Goal: Task Accomplishment & Management: Use online tool/utility

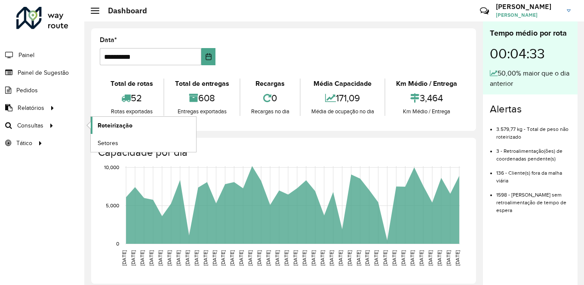
click at [100, 123] on span "Roteirização" at bounding box center [115, 125] width 35 height 9
click at [112, 122] on span "Roteirização" at bounding box center [115, 125] width 35 height 9
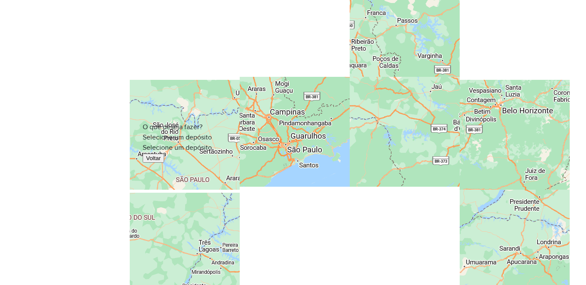
click at [211, 147] on div "Selecione um depósito" at bounding box center [293, 148] width 301 height 10
click at [170, 156] on span "CDD Embu" at bounding box center [169, 152] width 33 height 7
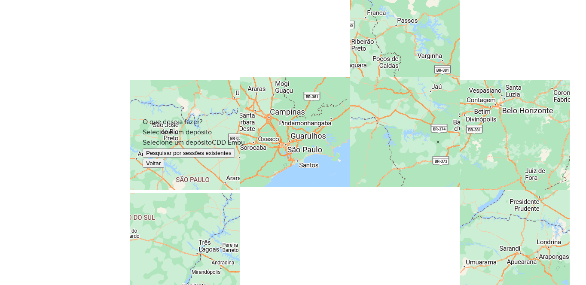
click at [193, 150] on button "Pesquisar por sessões existentes" at bounding box center [189, 153] width 92 height 9
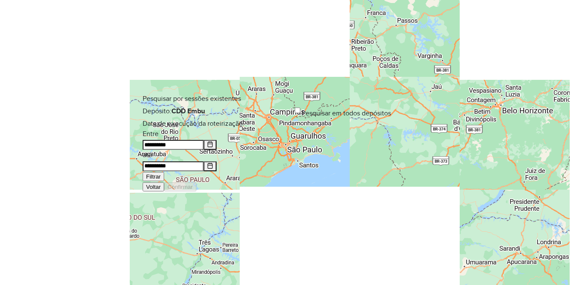
click at [164, 172] on button "Filtrar" at bounding box center [153, 176] width 21 height 9
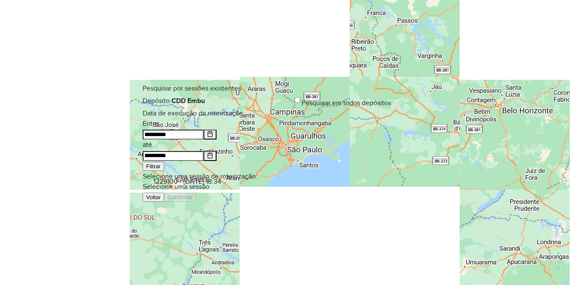
click at [198, 185] on input "text" at bounding box center [293, 188] width 301 height 6
click at [174, 185] on span "1229100 - 13/08/2025 18:34" at bounding box center [187, 181] width 68 height 7
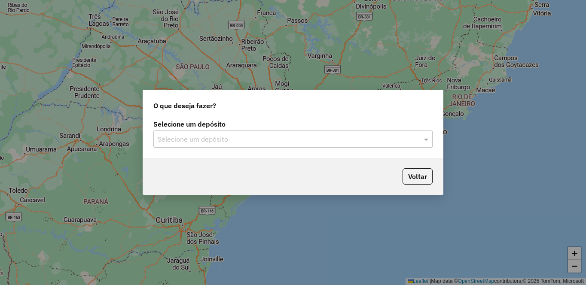
click at [310, 136] on input "text" at bounding box center [285, 140] width 254 height 10
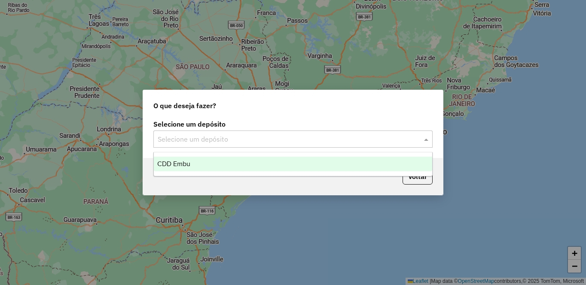
click at [225, 161] on div "CDD Embu" at bounding box center [293, 164] width 279 height 15
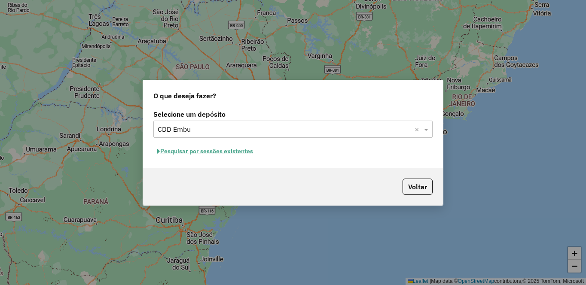
click at [203, 153] on button "Pesquisar por sessões existentes" at bounding box center [205, 151] width 104 height 13
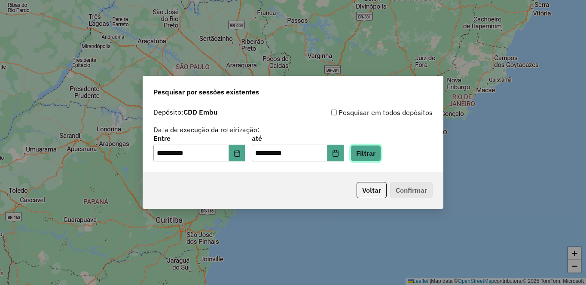
click at [381, 147] on button "Filtrar" at bounding box center [366, 153] width 31 height 16
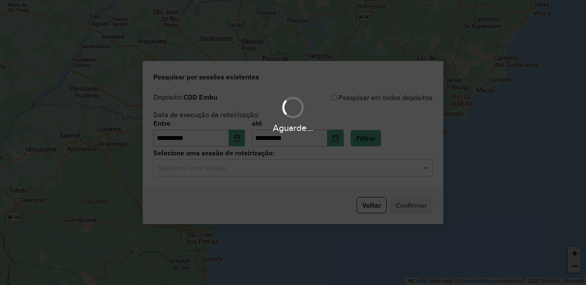
click at [186, 170] on input "text" at bounding box center [285, 168] width 254 height 10
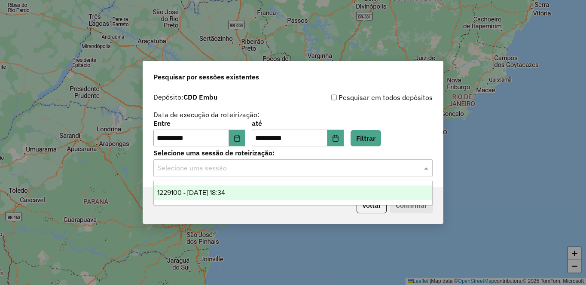
click at [182, 194] on span "1229100 - 13/08/2025 18:34" at bounding box center [191, 192] width 68 height 7
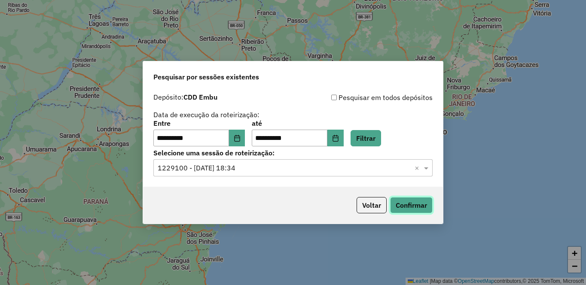
click at [408, 204] on button "Confirmar" at bounding box center [411, 205] width 43 height 16
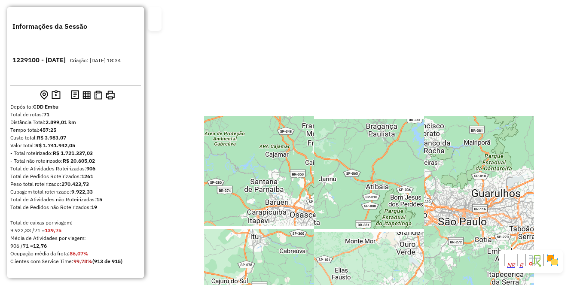
click at [0, 0] on div "Aguarde..." at bounding box center [0, 0] width 0 height 0
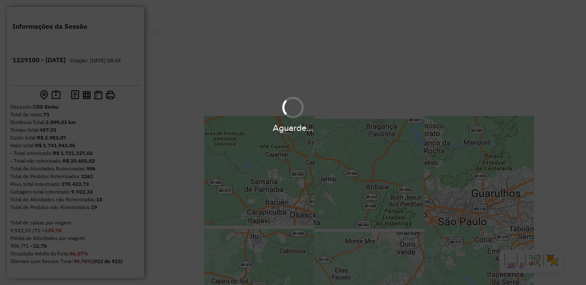
click at [557, 261] on img at bounding box center [553, 261] width 14 height 14
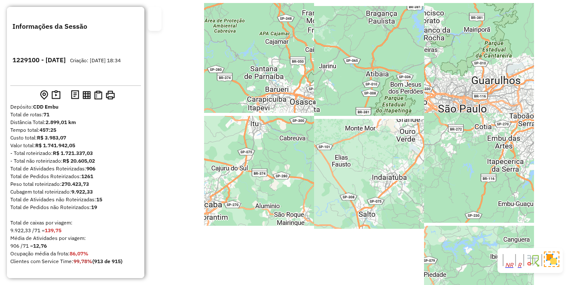
click at [514, 263] on em at bounding box center [514, 266] width 0 height 6
click at [522, 263] on em at bounding box center [522, 266] width 0 height 6
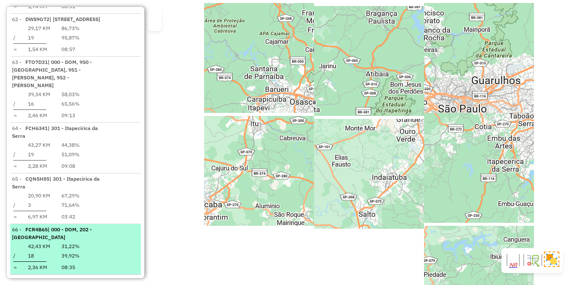
select select "**********"
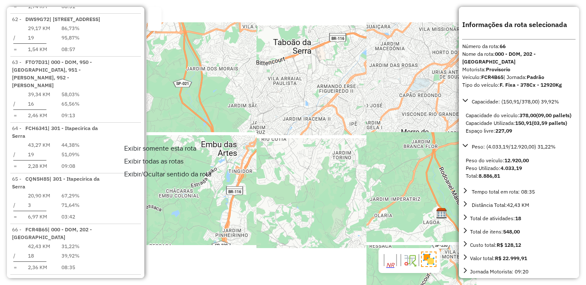
click at [141, 148] on span "Exibir somente esta rota" at bounding box center [160, 148] width 72 height 7
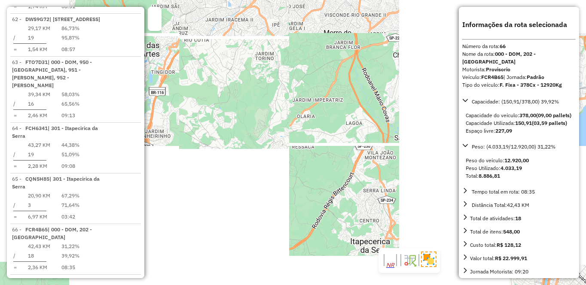
drag, startPoint x: 370, startPoint y: 171, endPoint x: 294, endPoint y: 81, distance: 117.7
click at [292, 80] on div "Janela de atendimento Grade de atendimento Capacidade Transportadoras Veículos …" at bounding box center [293, 142] width 586 height 285
